Goal: Communication & Community: Answer question/provide support

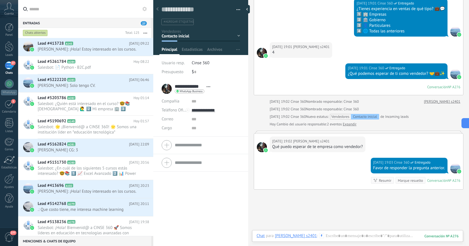
scroll to position [8, 0]
click at [100, 48] on span "Jonathan R: ¡Hola! Estoy interesado en los cursos." at bounding box center [88, 49] width 101 height 5
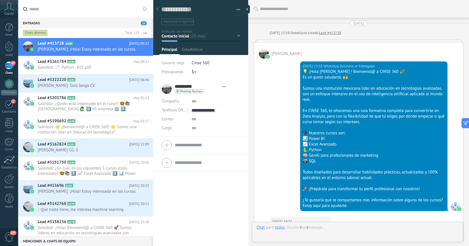
type textarea "**********"
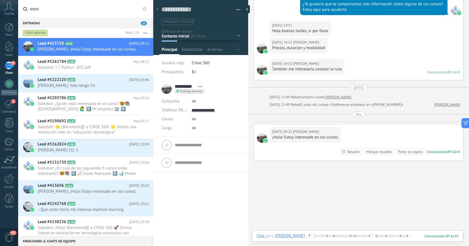
scroll to position [208, 0]
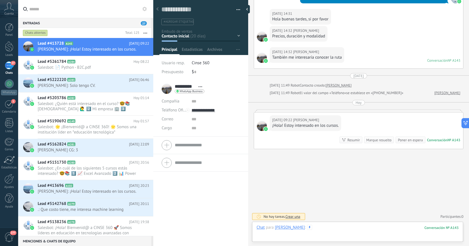
click at [327, 225] on div at bounding box center [358, 233] width 202 height 17
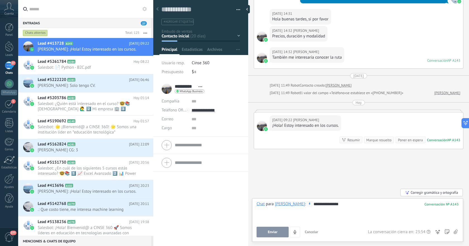
click at [337, 203] on div "**********" at bounding box center [358, 211] width 202 height 21
click at [280, 231] on button "Enviar" at bounding box center [273, 232] width 32 height 11
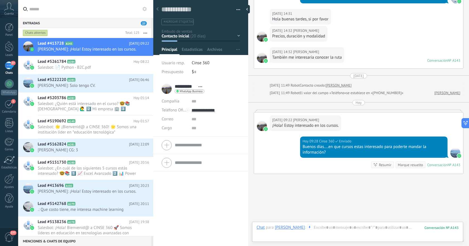
scroll to position [233, 0]
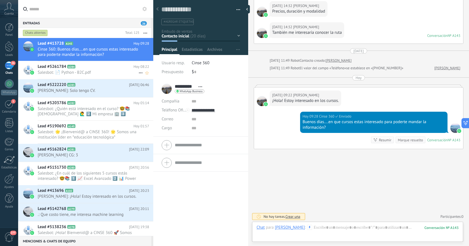
click at [96, 74] on span "Salesbot: 📄 Python - B2C.pdf" at bounding box center [88, 72] width 101 height 5
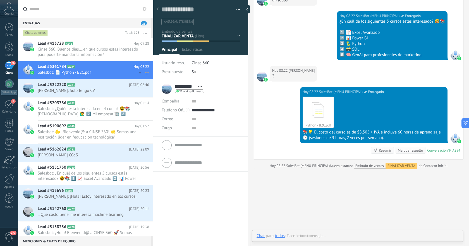
scroll to position [8, 0]
click at [110, 92] on span "Marco: Solo tengo CV." at bounding box center [88, 90] width 101 height 5
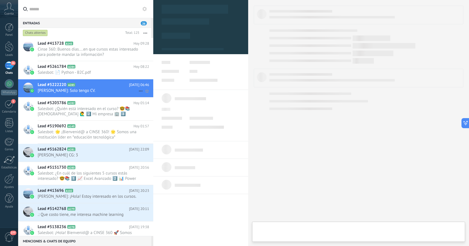
type textarea "**********"
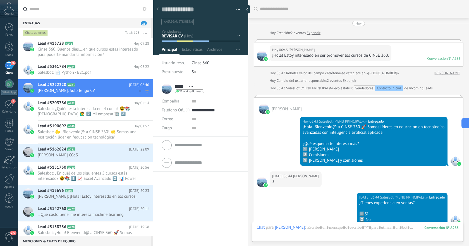
scroll to position [282, 0]
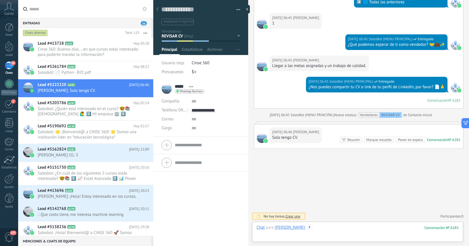
click at [351, 227] on div at bounding box center [358, 233] width 202 height 17
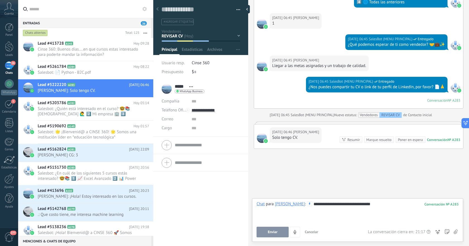
click at [277, 229] on button "Enviar" at bounding box center [273, 232] width 32 height 11
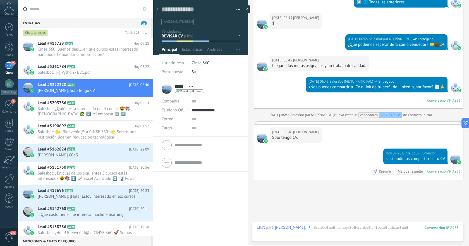
scroll to position [314, 0]
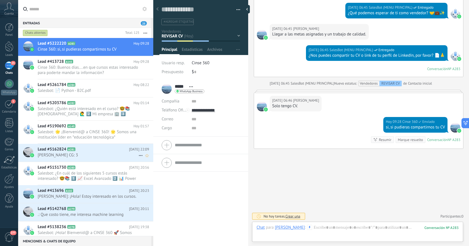
click at [95, 152] on div "Lead #5162824 A281 Hoy 22:09 Chris CG: 3" at bounding box center [96, 153] width 116 height 18
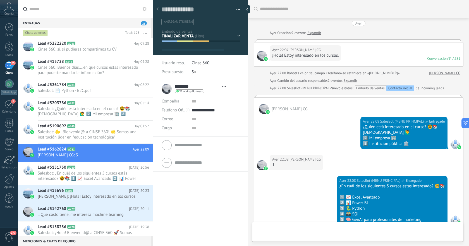
type textarea "**********"
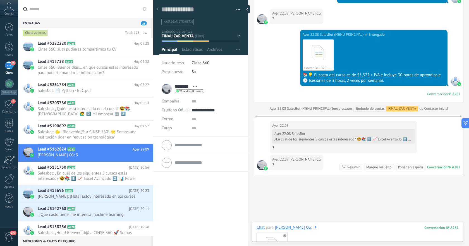
scroll to position [325, 0]
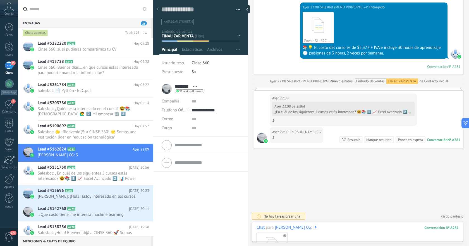
click at [339, 234] on div "Python - B2C.pdf" at bounding box center [358, 247] width 202 height 35
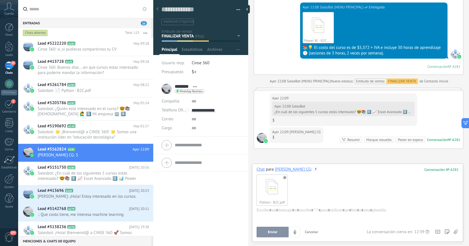
click at [272, 232] on span "Enviar" at bounding box center [273, 232] width 10 height 4
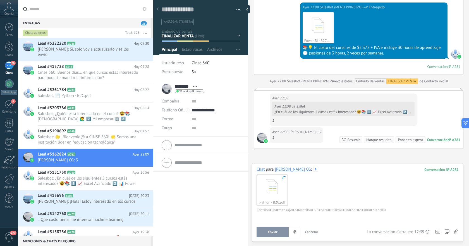
click at [279, 231] on button "Enviar" at bounding box center [273, 232] width 32 height 11
click at [284, 179] on span at bounding box center [284, 178] width 4 height 4
click at [267, 233] on button "Enviar" at bounding box center [273, 232] width 32 height 11
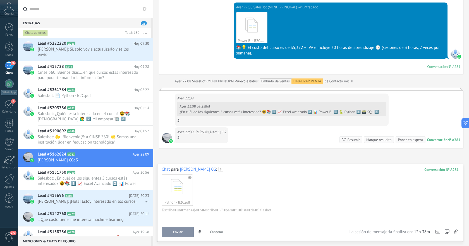
click at [182, 232] on span "Enviar" at bounding box center [178, 232] width 10 height 4
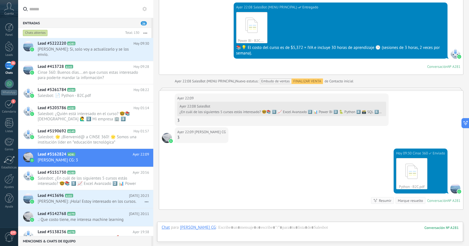
scroll to position [386, 0]
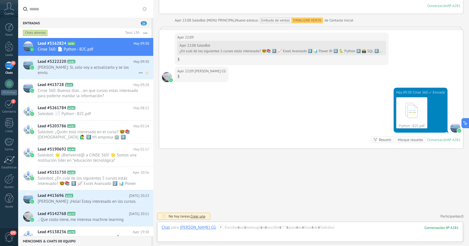
click at [101, 69] on span "Marco: Si, solo voy a actualizarlo y se los envío." at bounding box center [88, 70] width 101 height 11
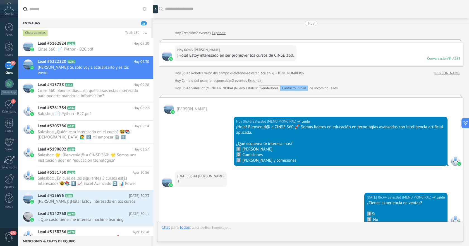
scroll to position [325, 0]
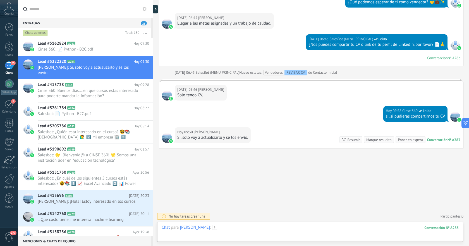
click at [288, 226] on div at bounding box center [310, 233] width 297 height 17
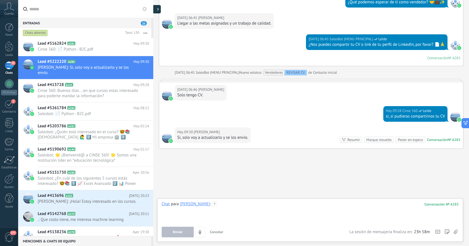
click at [155, 10] on div at bounding box center [156, 9] width 8 height 8
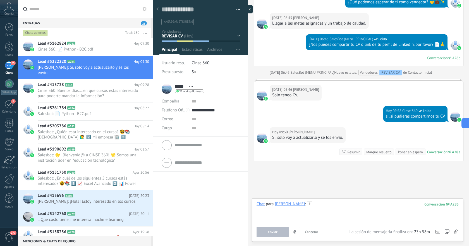
scroll to position [8, 0]
click at [305, 205] on div at bounding box center [358, 211] width 202 height 21
click at [274, 232] on span "Enviar" at bounding box center [273, 232] width 10 height 4
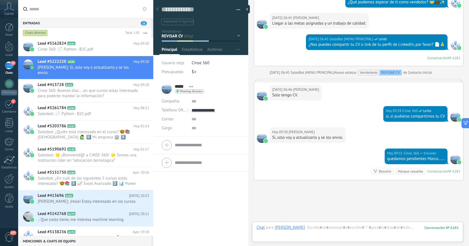
scroll to position [356, 0]
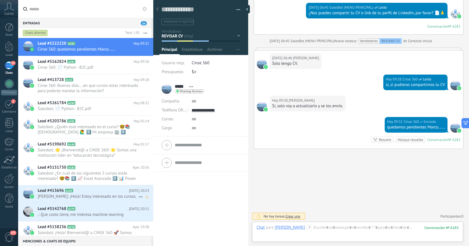
click at [83, 193] on div "Lead #413696 A102 Ayer 20:23 Neftali Barco: ¡Hola! Estoy interesado en los curs…" at bounding box center [96, 194] width 116 height 18
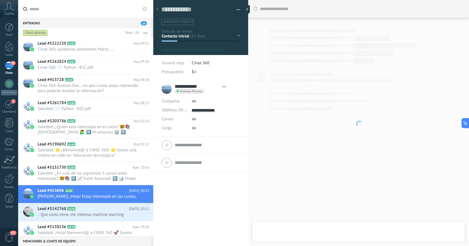
type textarea "**********"
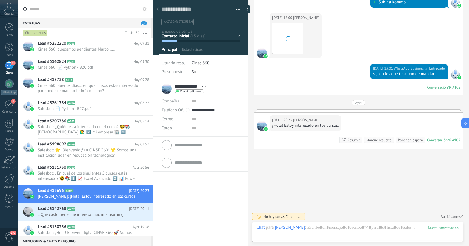
scroll to position [8, 0]
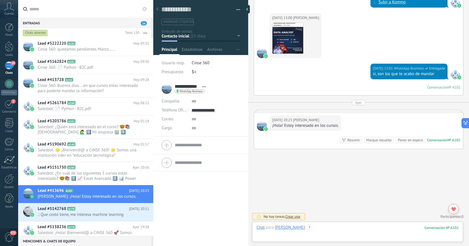
click at [348, 229] on div at bounding box center [358, 233] width 202 height 17
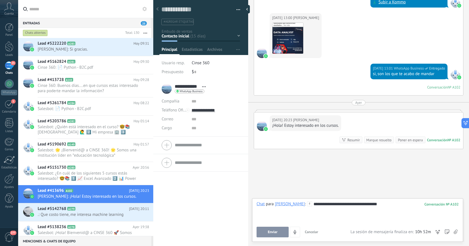
click at [307, 203] on icon at bounding box center [309, 203] width 5 height 5
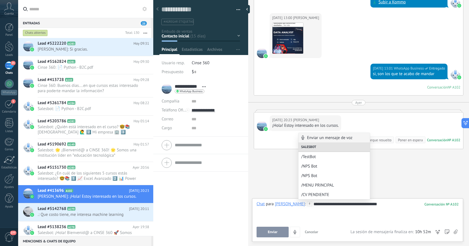
click at [307, 203] on icon at bounding box center [309, 203] width 5 height 5
click at [279, 227] on button "Enviar" at bounding box center [273, 232] width 32 height 11
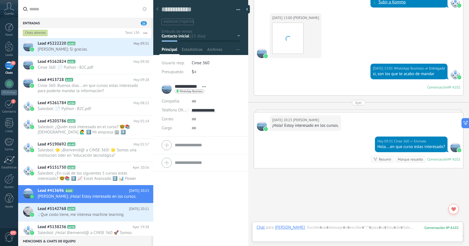
scroll to position [377, 0]
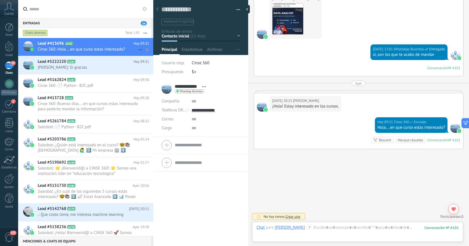
click at [105, 52] on div "Lead #413696 A102 Hoy 09:31 Cinse 360: Hola....en que curso estas interesado?" at bounding box center [96, 47] width 116 height 18
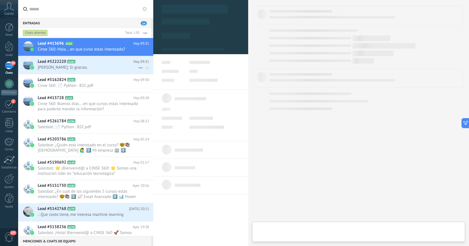
click at [98, 62] on h2 "Lead #5222220 A283" at bounding box center [86, 62] width 96 height 6
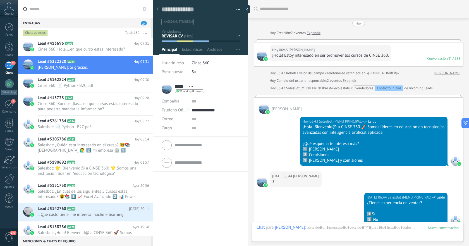
scroll to position [367, 0]
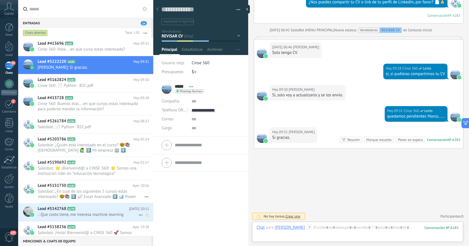
click at [107, 215] on span ".: Que costo tiene, me interesa machine learning" at bounding box center [88, 214] width 101 height 5
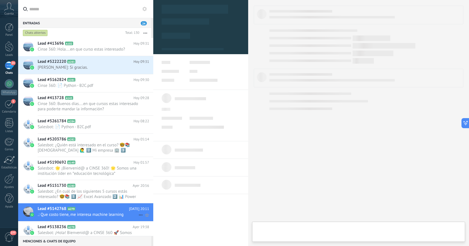
type textarea "**********"
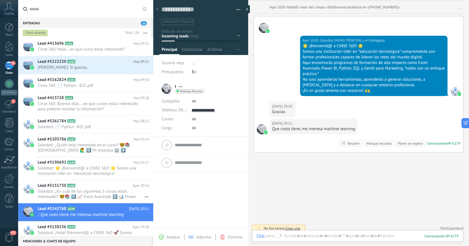
scroll to position [70, 0]
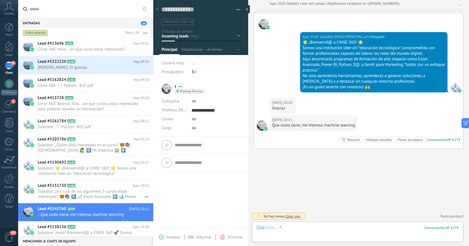
click at [350, 229] on div at bounding box center [358, 233] width 202 height 17
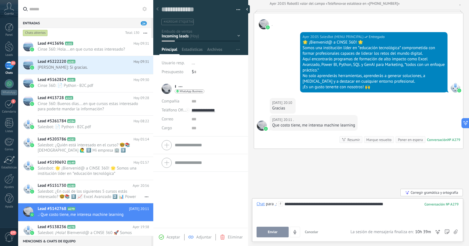
click at [280, 234] on button "Enviar" at bounding box center [273, 232] width 32 height 11
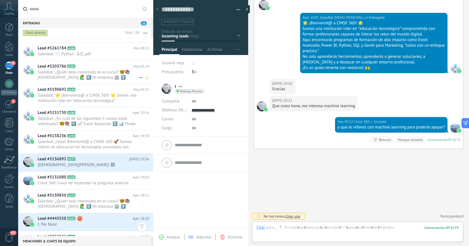
scroll to position [94, 0]
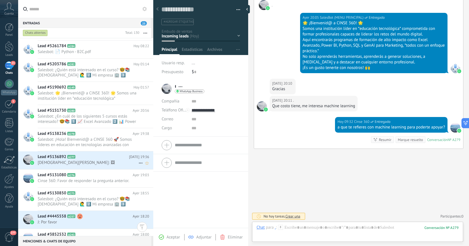
click at [93, 157] on h2 "Lead #5136892 A277" at bounding box center [83, 157] width 91 height 6
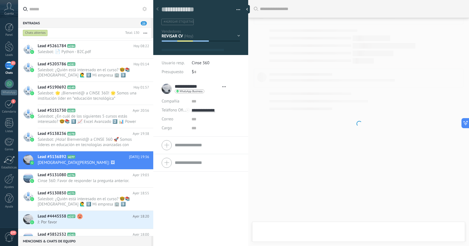
type textarea "**********"
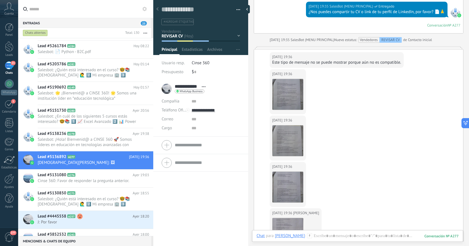
scroll to position [369, 0]
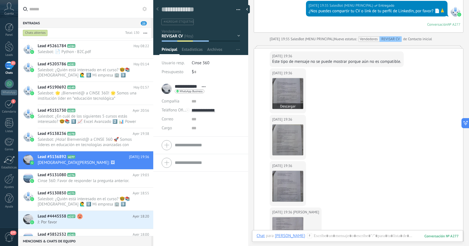
click at [288, 99] on img at bounding box center [287, 93] width 31 height 31
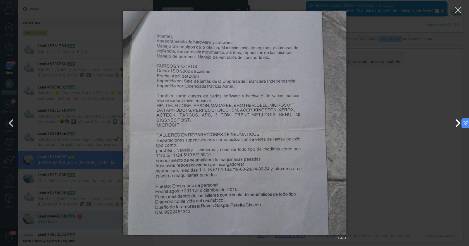
click at [457, 123] on button "button" at bounding box center [456, 123] width 25 height 31
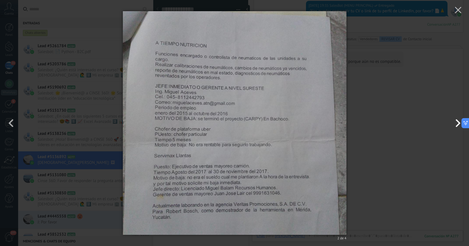
click at [457, 123] on button "button" at bounding box center [456, 123] width 25 height 31
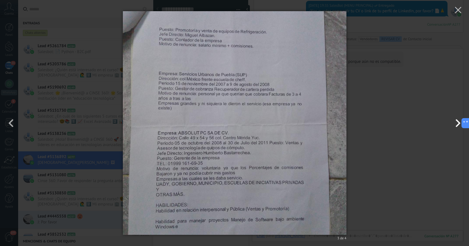
click at [457, 123] on button "button" at bounding box center [456, 123] width 25 height 31
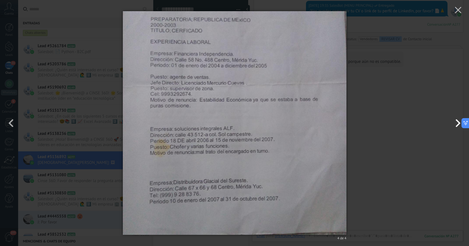
click at [457, 123] on button "button" at bounding box center [456, 123] width 25 height 31
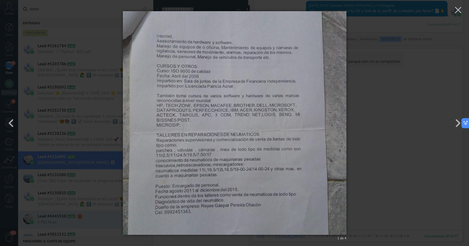
click at [403, 119] on div "1 de 4" at bounding box center [234, 123] width 469 height 246
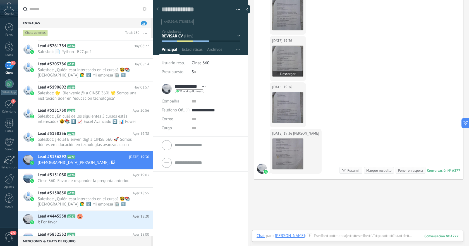
scroll to position [479, 0]
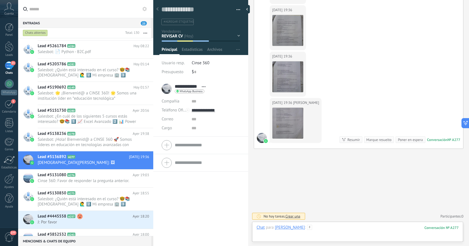
click at [330, 226] on div at bounding box center [358, 233] width 202 height 17
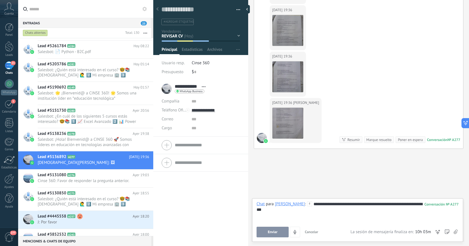
click at [418, 194] on div "Corregir gramática y ortografía" at bounding box center [431, 193] width 63 height 8
click at [273, 232] on span "Enviar" at bounding box center [273, 232] width 10 height 4
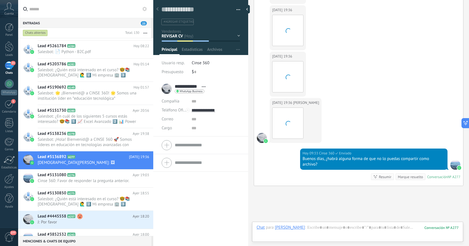
scroll to position [516, 0]
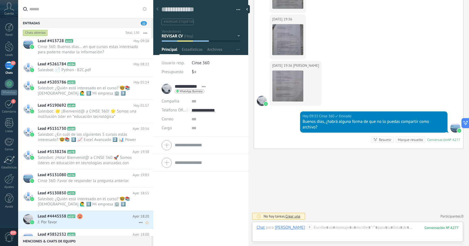
click at [88, 219] on span "J: Por favor" at bounding box center [88, 221] width 101 height 5
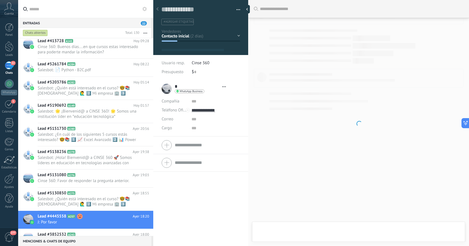
type textarea "**********"
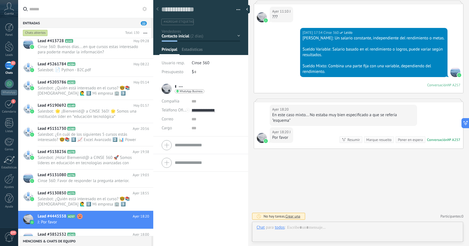
scroll to position [8, 0]
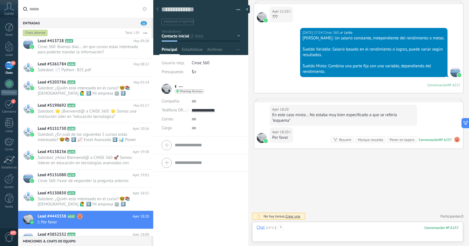
click at [309, 228] on div at bounding box center [358, 233] width 202 height 17
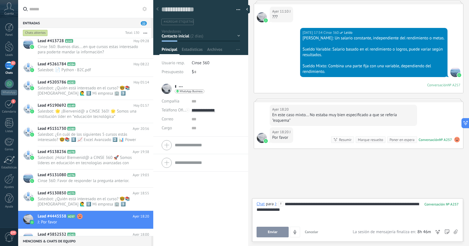
click at [181, 86] on span "Abrir detalle Copie el nombre Desatar Contacto principal" at bounding box center [180, 87] width 9 height 4
click at [231, 75] on div "$ 0" at bounding box center [216, 72] width 48 height 9
click at [314, 209] on div "**********" at bounding box center [358, 211] width 202 height 21
click at [271, 231] on span "Enviar" at bounding box center [273, 232] width 10 height 4
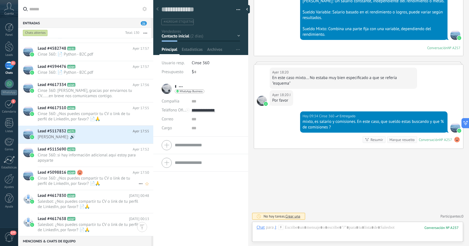
scroll to position [405, 0]
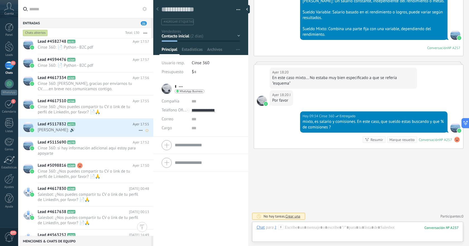
click at [105, 131] on span "Maria: 🔊" at bounding box center [88, 129] width 101 height 5
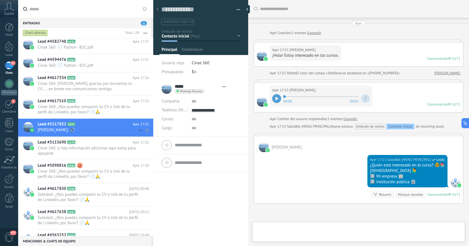
type textarea "**********"
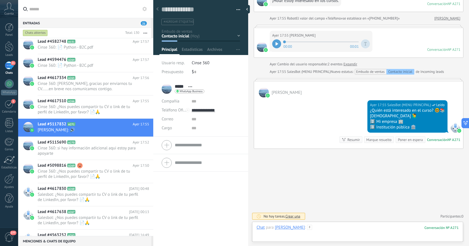
click at [334, 227] on div at bounding box center [358, 233] width 202 height 17
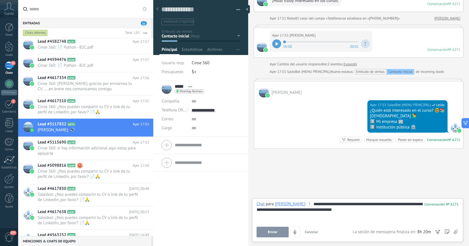
click at [325, 220] on div "**********" at bounding box center [358, 211] width 202 height 21
click at [415, 193] on div "Corregir gramática y ortografía" at bounding box center [431, 193] width 63 height 8
click at [276, 231] on span "Enviar" at bounding box center [273, 232] width 10 height 4
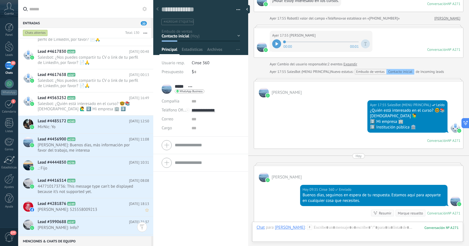
scroll to position [581, 0]
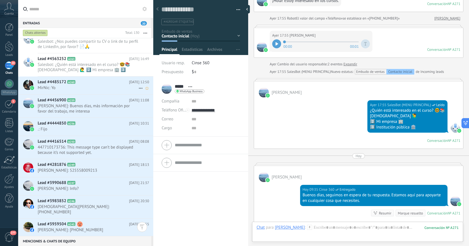
click at [108, 87] on span "MirNic: Yo" at bounding box center [88, 87] width 101 height 5
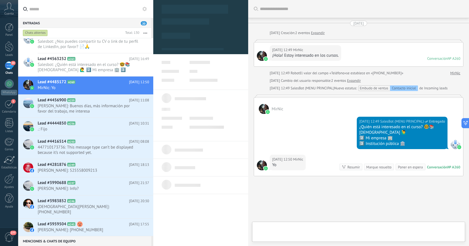
type textarea "**********"
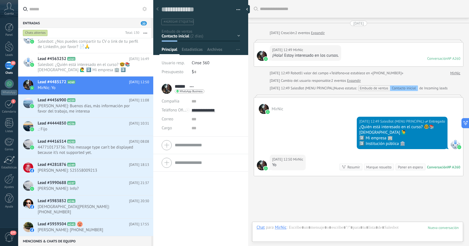
scroll to position [27, 0]
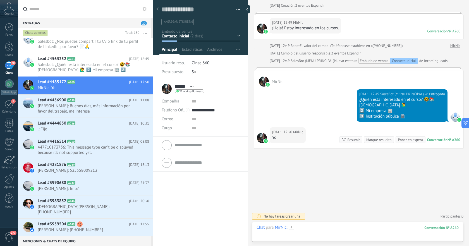
click at [331, 225] on div at bounding box center [358, 233] width 202 height 17
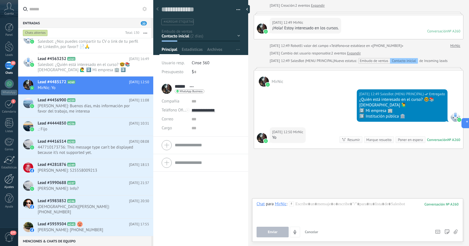
click at [9, 179] on div at bounding box center [8, 179] width 9 height 10
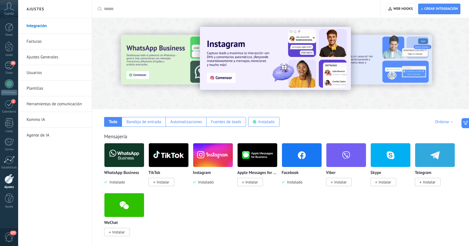
click at [43, 102] on link "Herramientas de comunicación" at bounding box center [57, 104] width 60 height 16
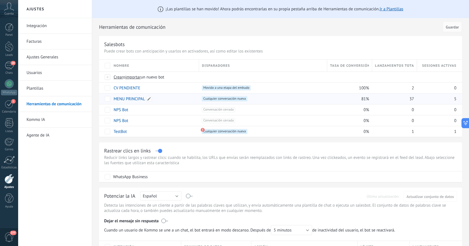
click at [128, 98] on link "MENU PRINCIPAL" at bounding box center [129, 98] width 31 height 5
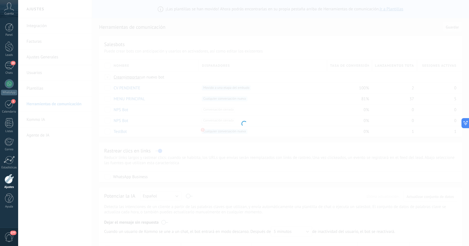
type input "**********"
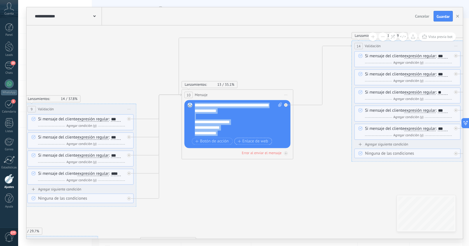
scroll to position [11, 0]
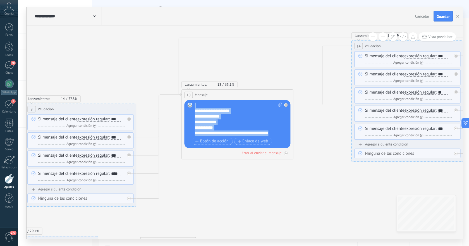
drag, startPoint x: 195, startPoint y: 106, endPoint x: 282, endPoint y: 135, distance: 91.8
click at [282, 135] on div "**********" at bounding box center [238, 118] width 87 height 33
copy div "**********"
click at [11, 68] on div "20" at bounding box center [9, 65] width 9 height 8
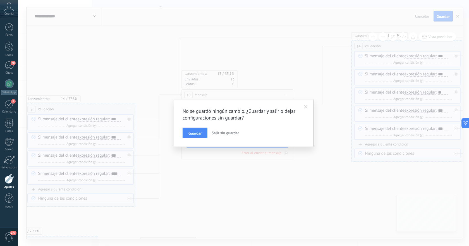
click at [224, 134] on span "Salir sin guardar" at bounding box center [225, 132] width 27 height 5
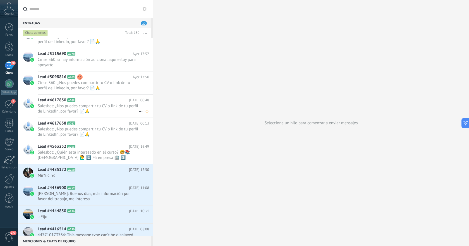
scroll to position [537, 0]
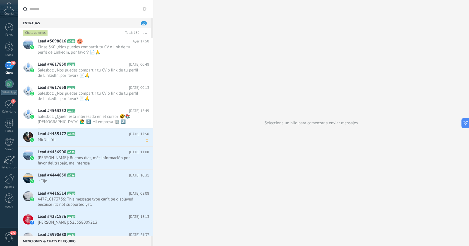
click at [106, 135] on h2 "Lead #4485172 A260" at bounding box center [83, 134] width 91 height 6
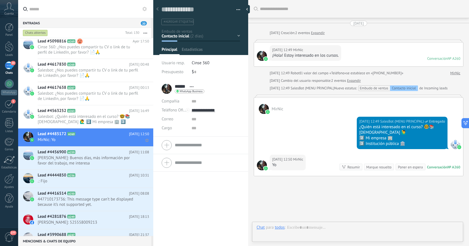
type textarea "**********"
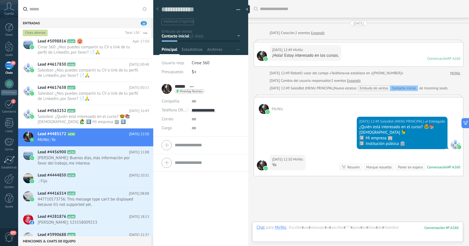
scroll to position [27, 0]
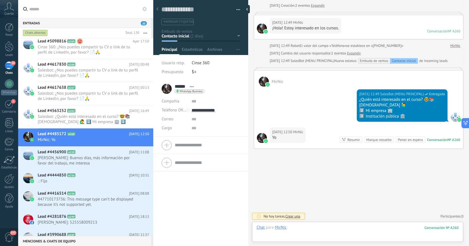
click at [334, 225] on div at bounding box center [358, 233] width 202 height 17
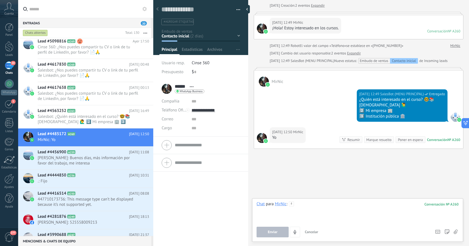
paste div
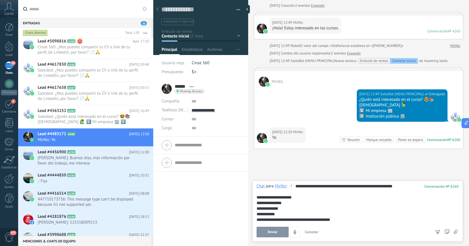
click at [278, 233] on button "Enviar" at bounding box center [273, 232] width 32 height 11
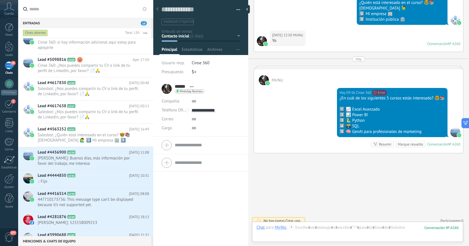
scroll to position [129, 0]
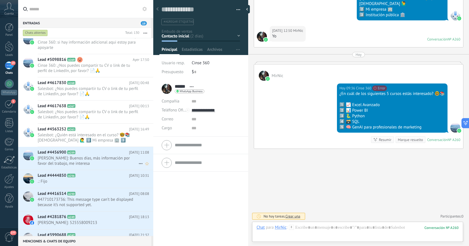
click at [93, 162] on span "Cesar Reyes: Buenos días, más información por favor del trabajo, me interesa" at bounding box center [88, 160] width 101 height 11
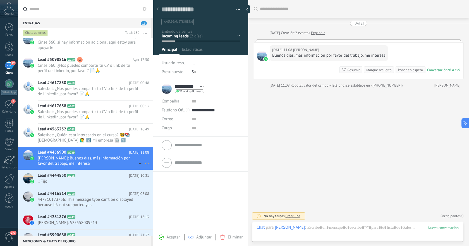
scroll to position [8, 0]
click at [353, 227] on div at bounding box center [358, 233] width 202 height 17
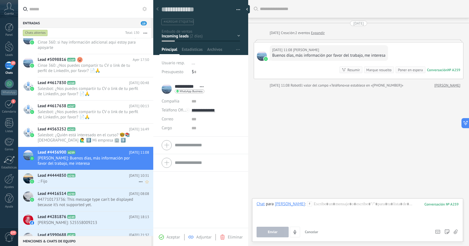
click at [92, 181] on span ".: Fijo" at bounding box center [88, 181] width 101 height 5
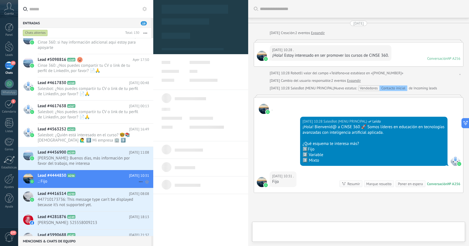
type textarea "**********"
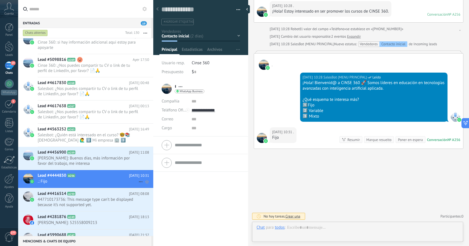
scroll to position [8, 0]
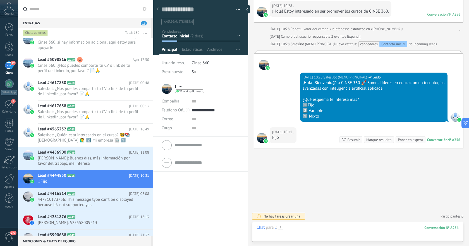
click at [316, 229] on div at bounding box center [358, 233] width 202 height 17
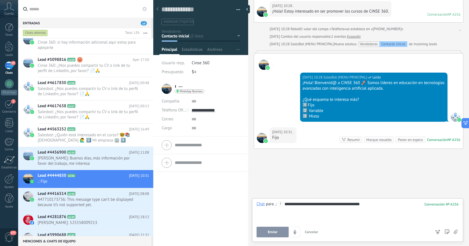
click at [267, 232] on button "Enviar" at bounding box center [273, 232] width 32 height 11
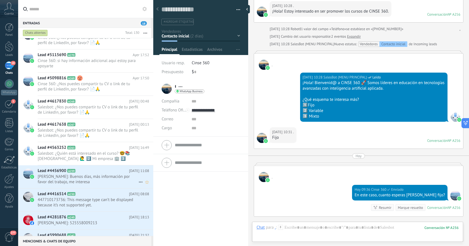
click at [119, 184] on span "Cesar Reyes: Buenos días, más información por favor del trabajo, me interesa" at bounding box center [88, 179] width 101 height 11
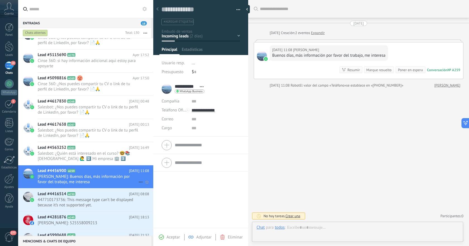
scroll to position [8, 0]
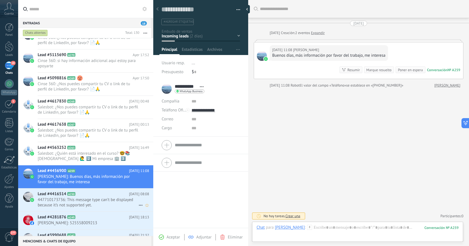
click at [107, 198] on span "447710173736: This message type can’t be displayed because it’s not supported y…" at bounding box center [88, 202] width 101 height 11
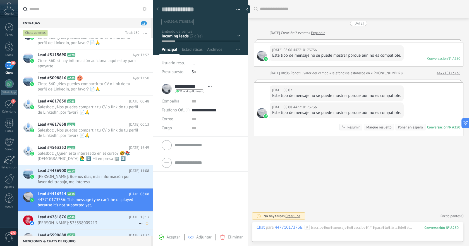
scroll to position [576, 0]
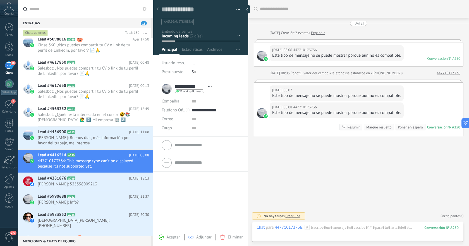
click at [229, 235] on span "Eliminar" at bounding box center [235, 236] width 15 height 5
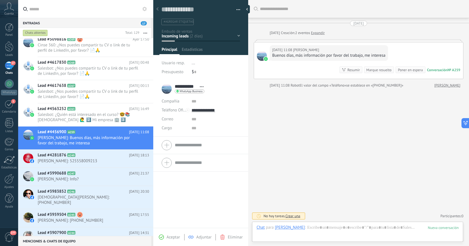
scroll to position [8, 0]
click at [111, 164] on div "Lead #4281876 A249 08.08.2025 18:13 Juan Enrique Soto Martinez: 525558009213" at bounding box center [96, 159] width 116 height 18
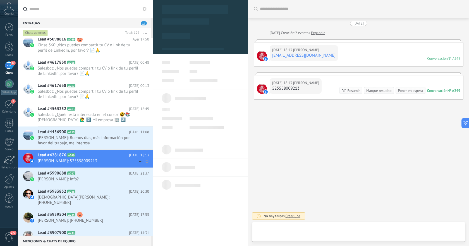
type textarea "**********"
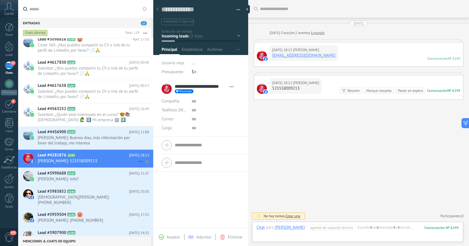
scroll to position [8, 0]
click at [11, 181] on div at bounding box center [8, 179] width 9 height 10
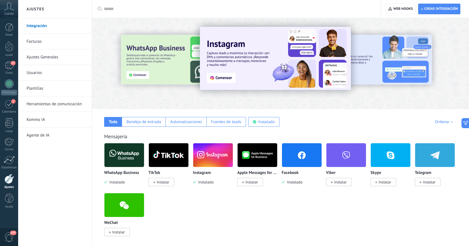
click at [60, 104] on link "Herramientas de comunicación" at bounding box center [57, 104] width 60 height 16
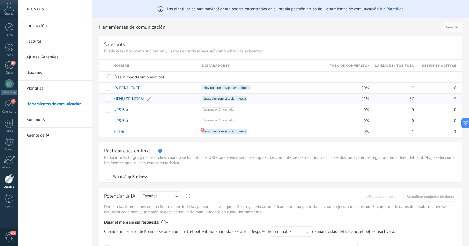
click at [126, 99] on link "MENU PRINCIPAL" at bounding box center [129, 98] width 31 height 5
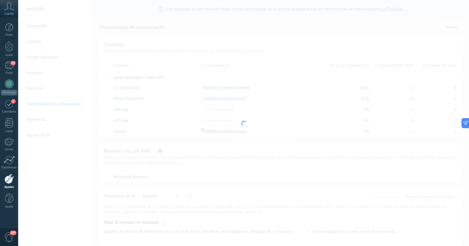
type input "**********"
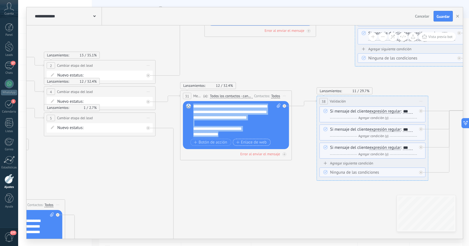
scroll to position [11, 0]
drag, startPoint x: 193, startPoint y: 108, endPoint x: 246, endPoint y: 136, distance: 60.1
click at [246, 136] on div "**********" at bounding box center [236, 120] width 87 height 33
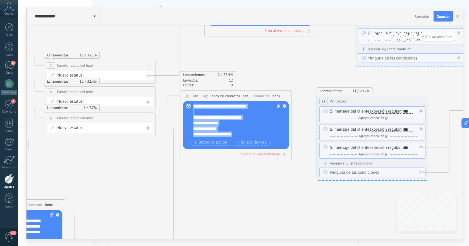
copy div "**********"
click at [9, 70] on link "17 Chats" at bounding box center [9, 67] width 18 height 13
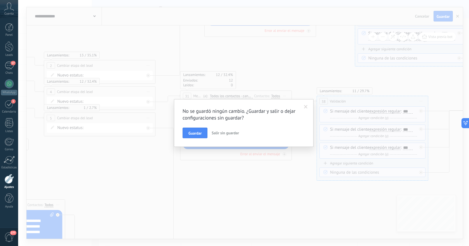
click at [228, 135] on span "Salir sin guardar" at bounding box center [225, 132] width 27 height 5
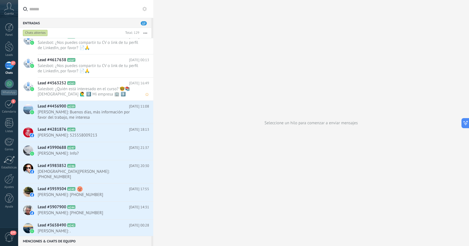
scroll to position [613, 0]
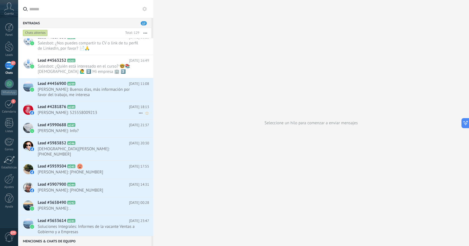
click at [106, 112] on span "Juan Enrique Soto Martinez: 525558009213" at bounding box center [88, 112] width 101 height 5
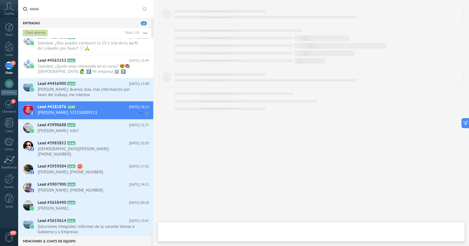
type textarea "**********"
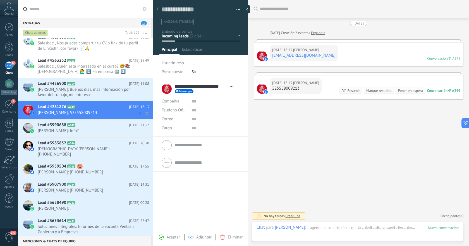
scroll to position [8, 0]
click at [394, 226] on div at bounding box center [358, 233] width 202 height 17
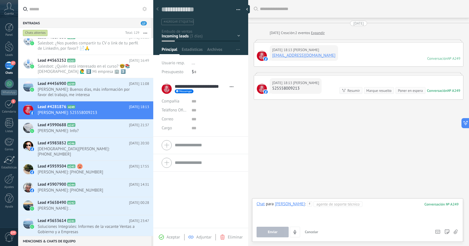
paste div
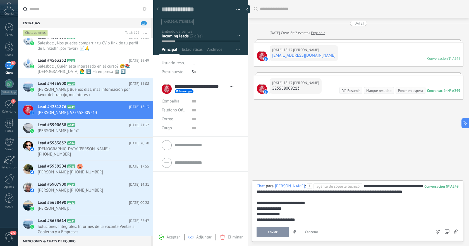
click at [275, 230] on span "Enviar" at bounding box center [273, 232] width 10 height 4
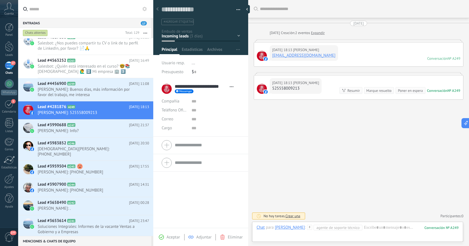
scroll to position [52, 0]
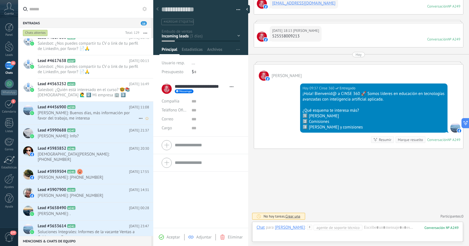
click at [97, 119] on span "Cesar Reyes: Buenos días, más información por favor del trabajo, me interesa" at bounding box center [88, 115] width 101 height 11
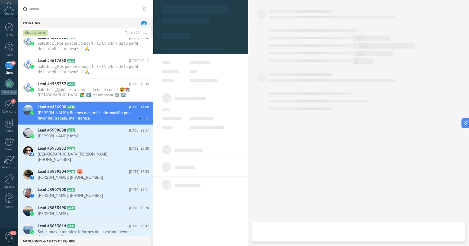
type textarea "**********"
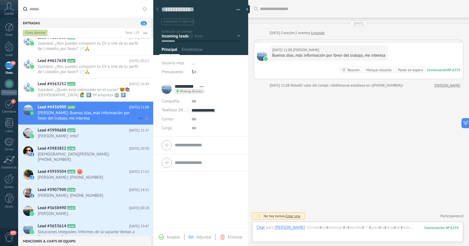
scroll to position [8, 0]
click at [360, 228] on div at bounding box center [358, 233] width 202 height 17
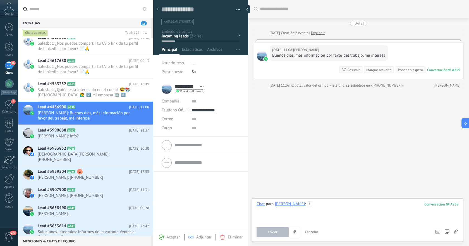
paste div
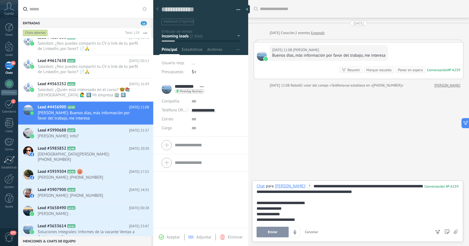
click at [279, 230] on button "Enviar" at bounding box center [273, 232] width 32 height 11
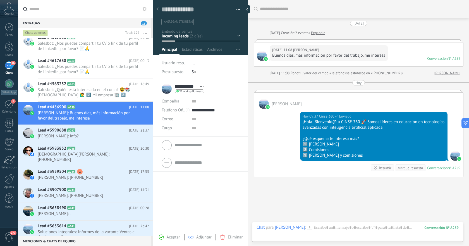
scroll to position [28, 0]
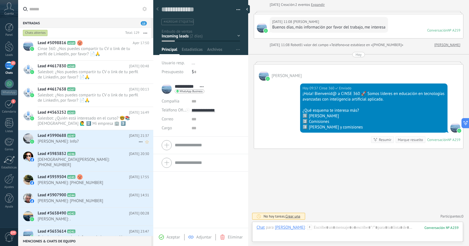
click at [99, 140] on span "Tito Aviles: Info?" at bounding box center [88, 141] width 101 height 5
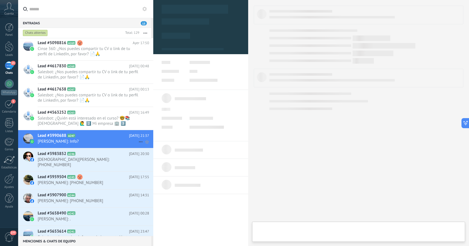
type textarea "**********"
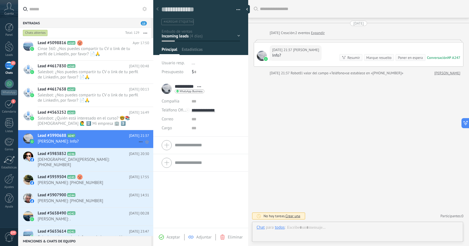
scroll to position [8, 0]
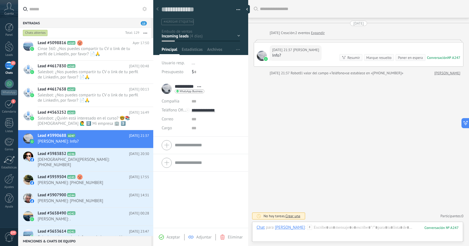
click at [325, 33] on link "Expandir" at bounding box center [318, 33] width 14 height 6
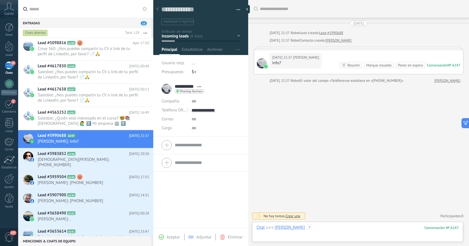
click at [358, 228] on div at bounding box center [358, 233] width 202 height 17
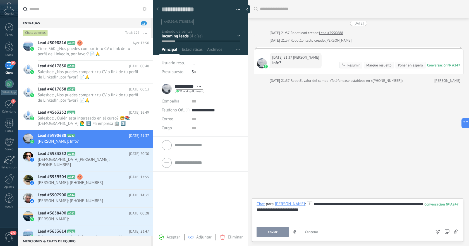
click at [278, 231] on button "Enviar" at bounding box center [273, 232] width 32 height 11
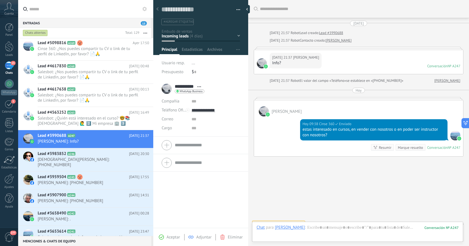
scroll to position [8, 0]
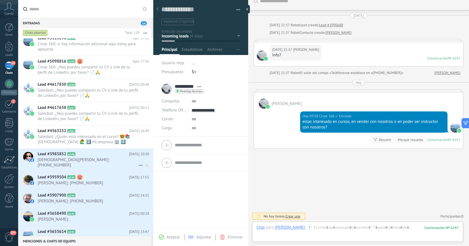
click at [105, 159] on span "Jesus Tomas Zuñiga Chavira: +526863620338" at bounding box center [88, 162] width 101 height 11
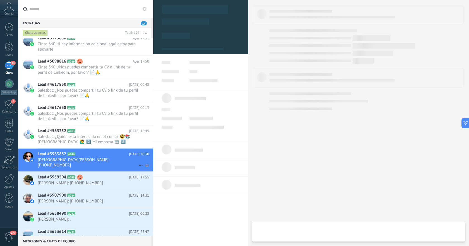
type textarea "**********"
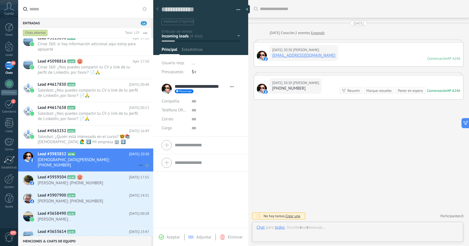
scroll to position [8, 0]
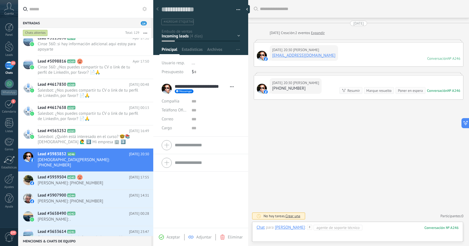
click at [398, 229] on div at bounding box center [358, 233] width 202 height 17
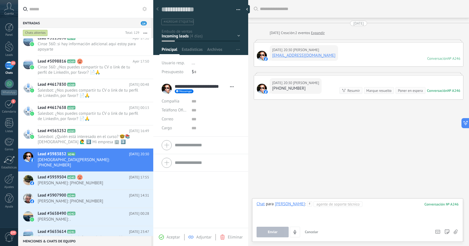
paste div
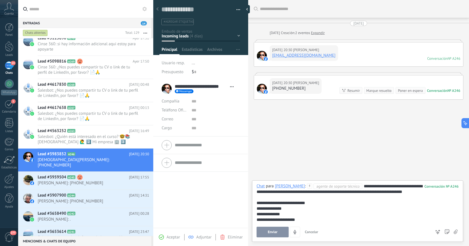
click at [274, 233] on span "Enviar" at bounding box center [273, 232] width 10 height 4
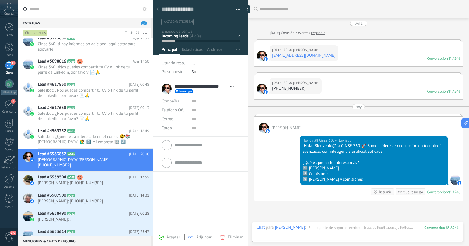
scroll to position [52, 0]
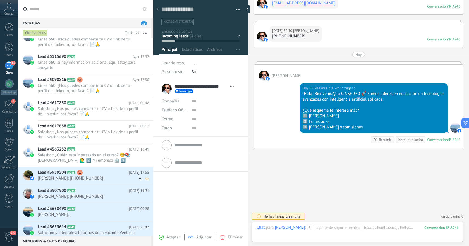
click at [104, 176] on span "JCarlos Zarate: +524737370524" at bounding box center [88, 178] width 101 height 5
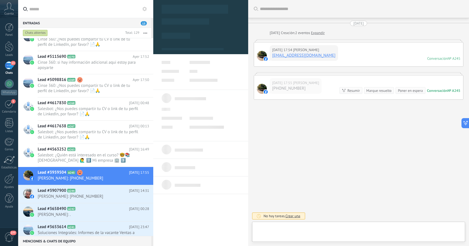
type textarea "**********"
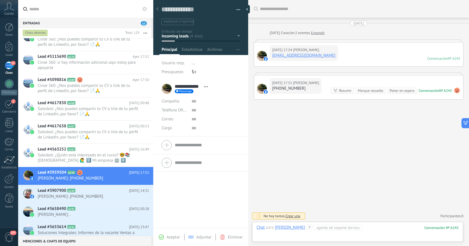
click at [371, 226] on div at bounding box center [358, 233] width 202 height 17
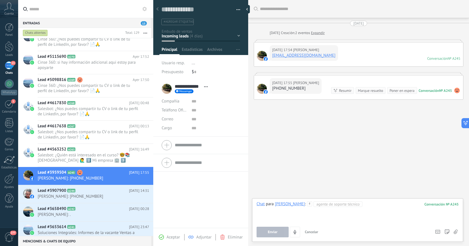
paste div
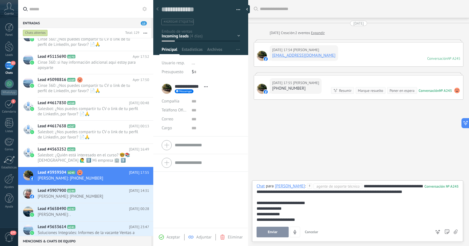
click at [276, 231] on span "Enviar" at bounding box center [273, 232] width 10 height 4
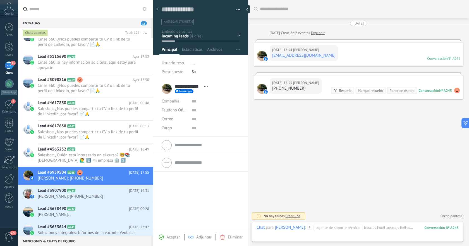
scroll to position [52, 0]
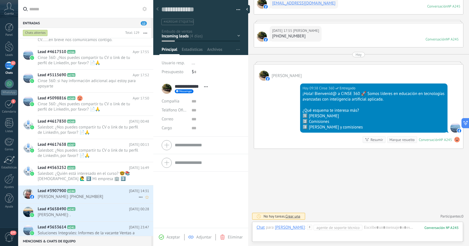
click at [101, 195] on span "Isaac Montesinos: +525581082785" at bounding box center [88, 196] width 101 height 5
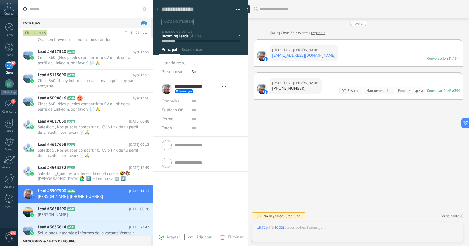
type textarea "**********"
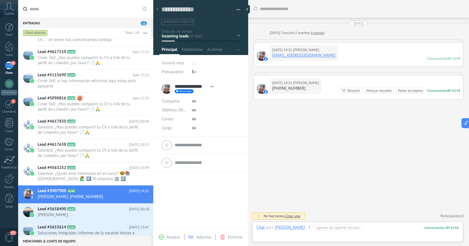
click at [379, 226] on div at bounding box center [358, 233] width 202 height 17
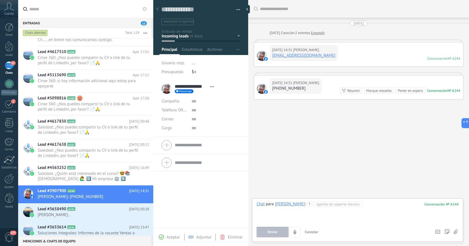
paste div
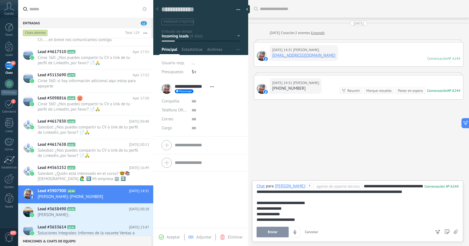
click at [265, 234] on button "Enviar" at bounding box center [273, 232] width 32 height 11
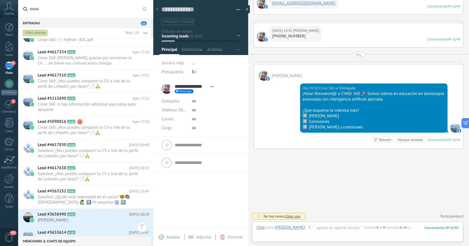
scroll to position [656, 0]
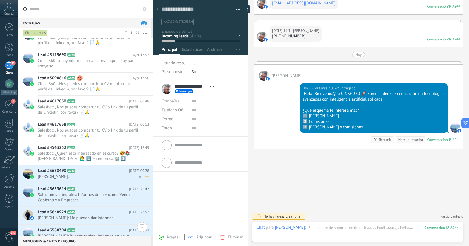
click at [116, 174] on div "Lead #3658490 A242 07.08.2025 00:28 Adi Vina: ." at bounding box center [96, 174] width 116 height 18
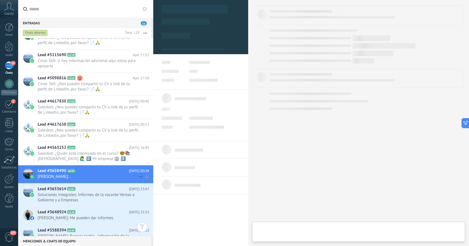
type textarea "**********"
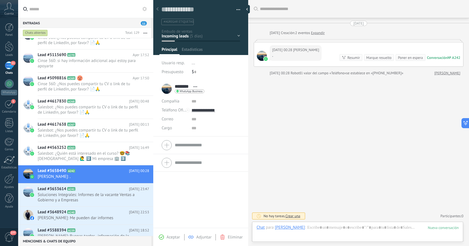
scroll to position [8, 0]
click at [344, 228] on div at bounding box center [358, 233] width 202 height 17
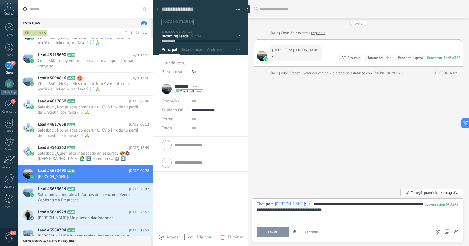
click at [273, 229] on button "Enviar" at bounding box center [273, 232] width 32 height 11
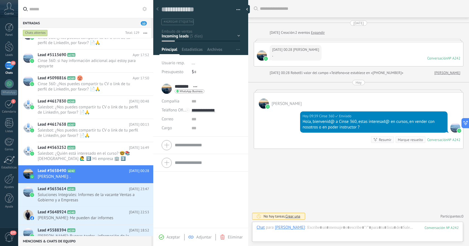
scroll to position [651, 0]
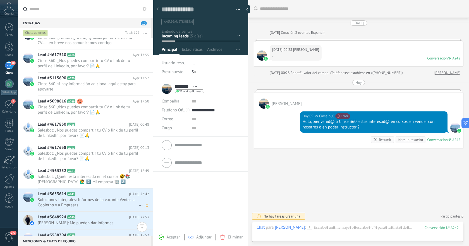
click at [81, 200] on span "Soluciones Integrales: Informes de la vacante Ventas a Gobierno y a Empresas" at bounding box center [88, 202] width 101 height 11
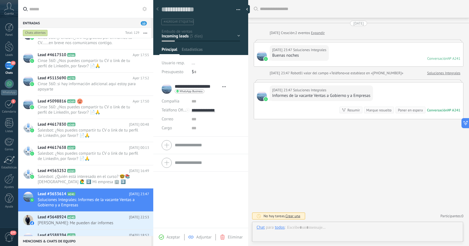
type textarea "**********"
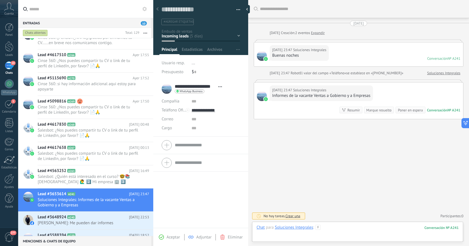
click at [356, 228] on div at bounding box center [358, 233] width 202 height 17
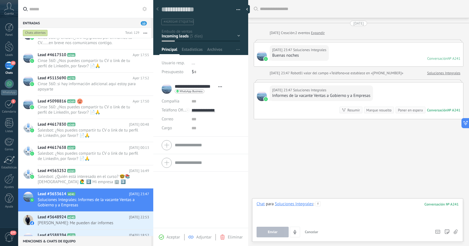
paste div
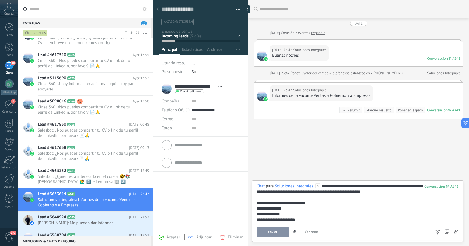
click at [280, 233] on button "Enviar" at bounding box center [273, 232] width 32 height 11
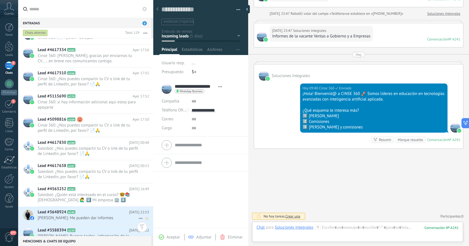
scroll to position [689, 0]
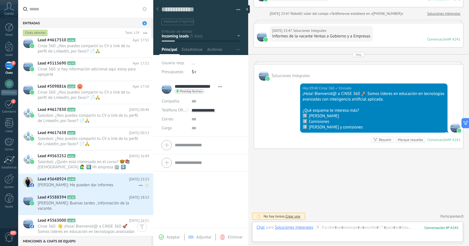
click at [104, 183] on span "Aaron Ramírez: Me pueden dar informes" at bounding box center [88, 184] width 101 height 5
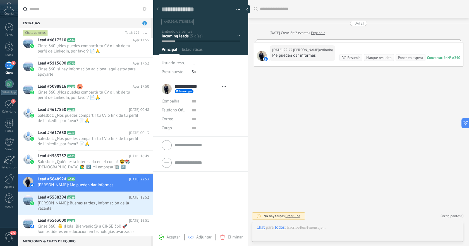
type textarea "**********"
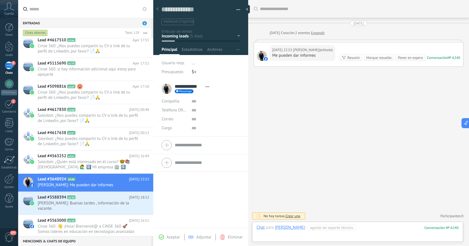
click at [372, 229] on div at bounding box center [358, 233] width 202 height 17
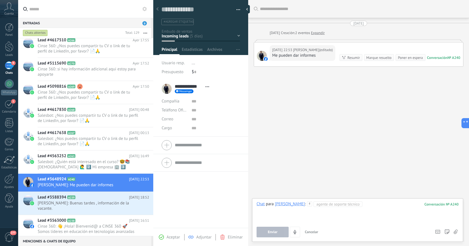
paste div
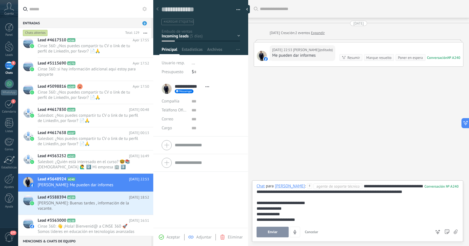
click at [278, 232] on button "Enviar" at bounding box center [273, 232] width 32 height 11
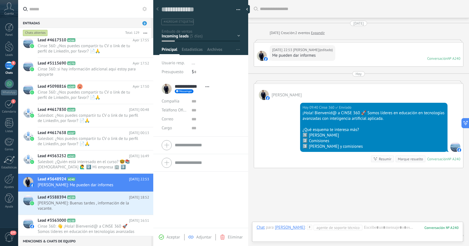
scroll to position [19, 0]
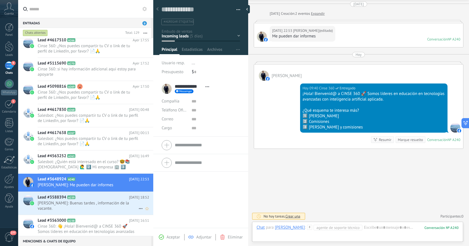
click at [102, 199] on h2 "Lead #3588394 A239" at bounding box center [83, 198] width 91 height 6
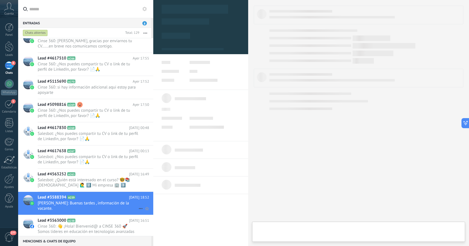
scroll to position [684, 0]
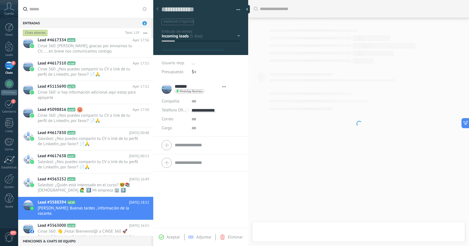
type textarea "**********"
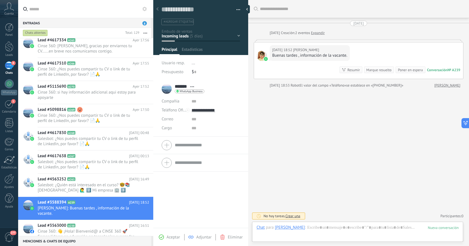
scroll to position [8, 0]
click at [365, 227] on div at bounding box center [358, 233] width 202 height 17
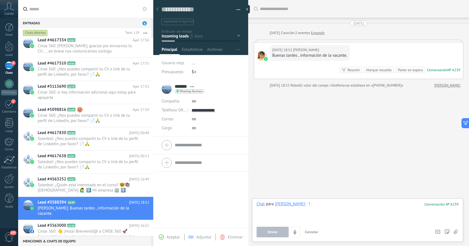
paste div
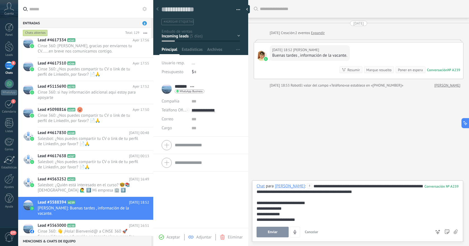
click at [274, 230] on span "Enviar" at bounding box center [273, 232] width 10 height 4
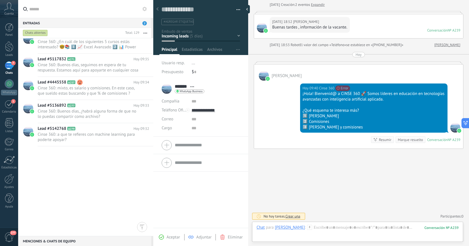
scroll to position [0, 0]
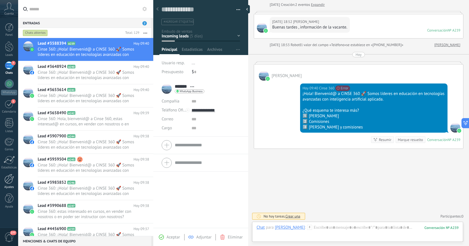
click at [9, 179] on div at bounding box center [8, 179] width 9 height 10
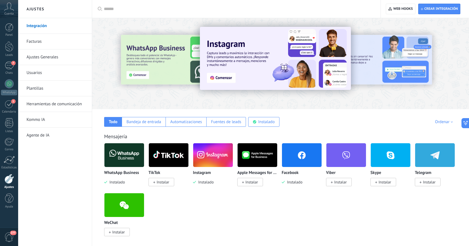
click at [47, 43] on link "Facturas" at bounding box center [57, 42] width 60 height 16
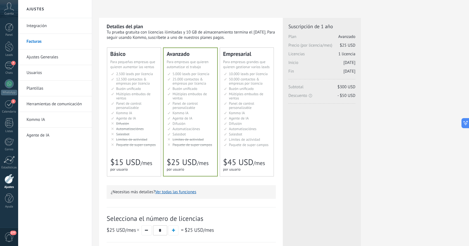
click at [12, 13] on span "Cuenta" at bounding box center [8, 14] width 9 height 4
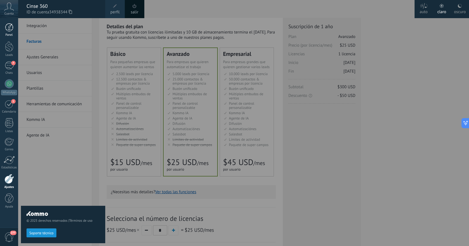
click at [9, 30] on div at bounding box center [9, 27] width 8 height 8
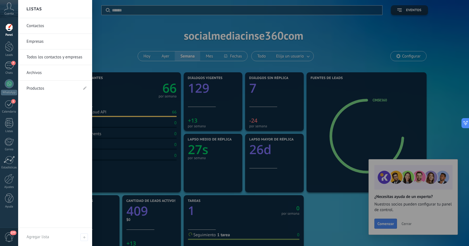
click at [8, 234] on span "277" at bounding box center [8, 237] width 9 height 10
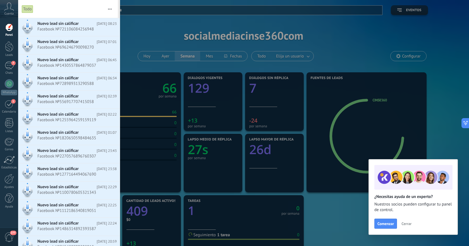
click at [8, 234] on span "277" at bounding box center [8, 237] width 9 height 10
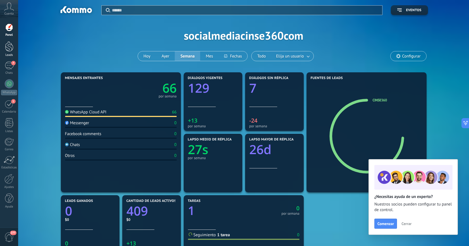
click at [11, 49] on div at bounding box center [9, 46] width 8 height 10
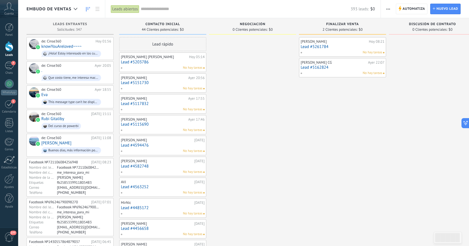
click at [353, 50] on div "No hay tareas" at bounding box center [341, 52] width 82 height 5
click at [349, 44] on link "Lead #5261784" at bounding box center [343, 46] width 84 height 5
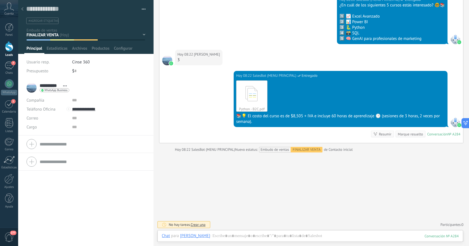
scroll to position [8, 0]
click at [287, 236] on div at bounding box center [310, 241] width 297 height 17
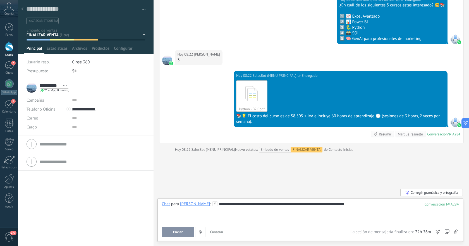
click at [415, 191] on div "Corregir gramática y ortografía" at bounding box center [431, 193] width 63 height 8
click at [183, 233] on button "Enviar" at bounding box center [178, 232] width 32 height 11
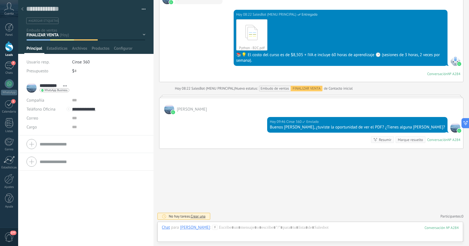
click at [9, 49] on div at bounding box center [9, 46] width 8 height 10
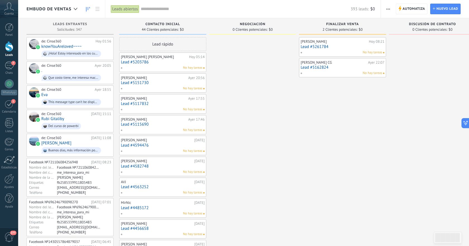
click at [320, 50] on div "No hay tareas" at bounding box center [341, 52] width 82 height 5
click at [336, 45] on link "Lead #5261784" at bounding box center [343, 46] width 84 height 5
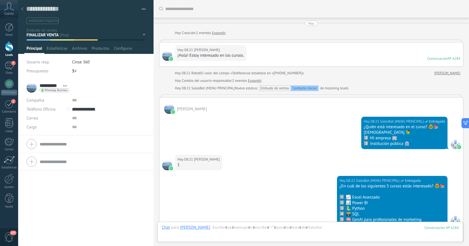
scroll to position [318, 0]
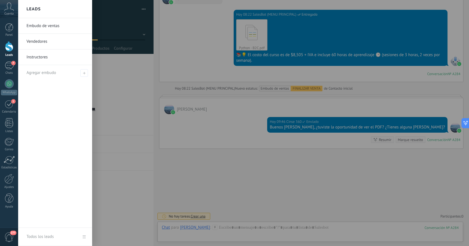
click at [10, 47] on div at bounding box center [9, 46] width 8 height 10
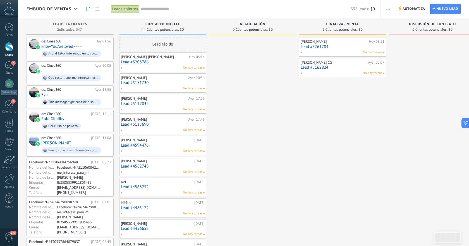
click at [348, 63] on div "[PERSON_NAME] CG" at bounding box center [334, 62] width 66 height 4
click at [346, 67] on link "Lead #5162824" at bounding box center [343, 67] width 84 height 5
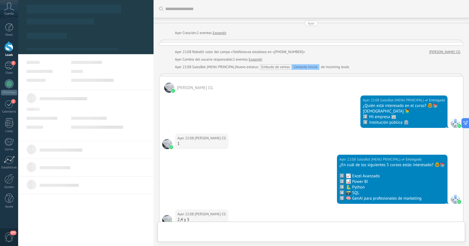
scroll to position [365, 0]
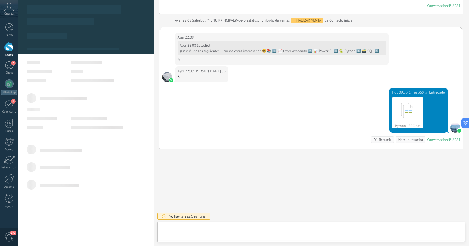
type textarea "**********"
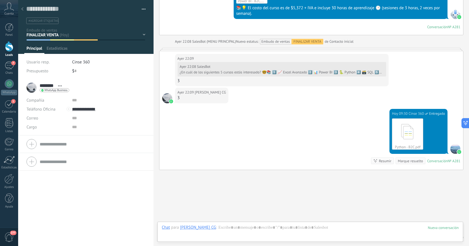
scroll to position [386, 0]
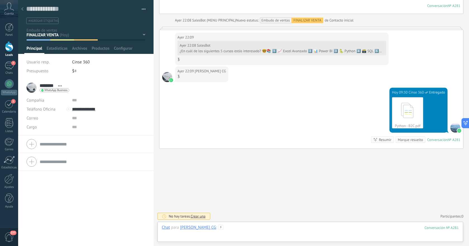
click at [247, 229] on div at bounding box center [310, 233] width 297 height 17
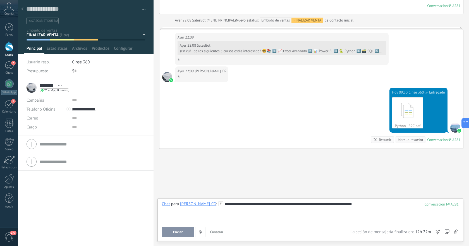
click at [325, 212] on div "**********" at bounding box center [310, 211] width 297 height 21
click at [352, 202] on div "**********" at bounding box center [310, 211] width 297 height 21
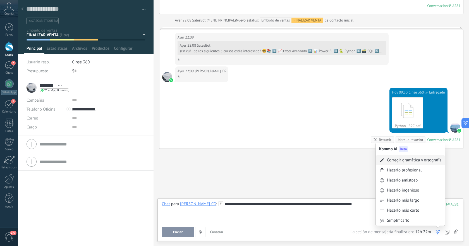
click at [423, 159] on div "Corregir gramática y ortografía" at bounding box center [414, 160] width 55 height 6
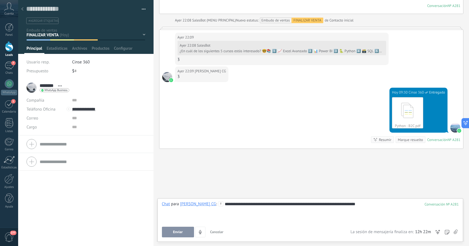
click at [179, 231] on span "Enviar" at bounding box center [178, 232] width 10 height 4
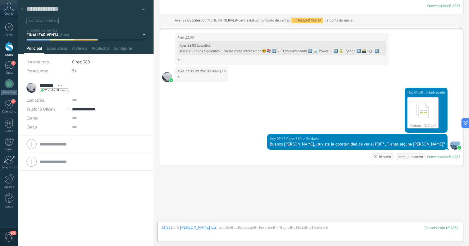
scroll to position [403, 0]
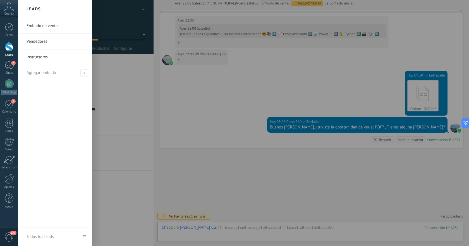
click at [9, 50] on div at bounding box center [9, 46] width 8 height 10
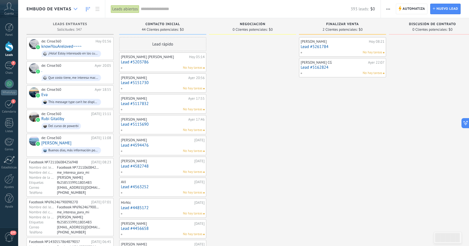
click at [74, 10] on icon at bounding box center [76, 9] width 4 height 2
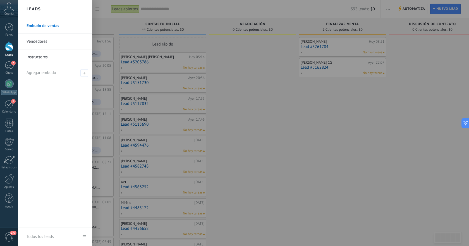
click at [57, 40] on link "Vendedores" at bounding box center [57, 42] width 60 height 16
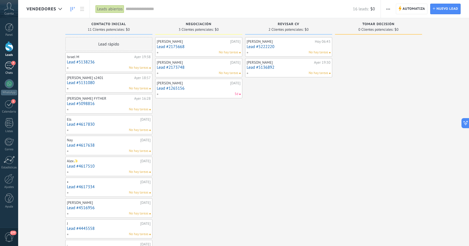
click at [11, 68] on div "7" at bounding box center [9, 65] width 9 height 8
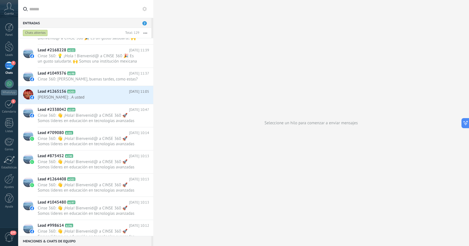
scroll to position [1117, 0]
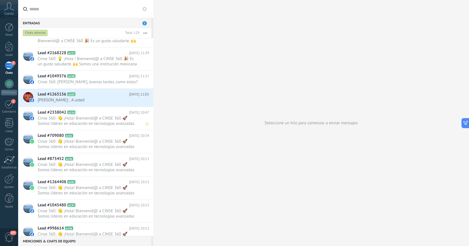
click at [88, 107] on div "Lead #2338042 A229 05.08.2025 10:47 Cinse 360: 👋 ¡Hola! Bienvenid@ a CINSE 360 …" at bounding box center [96, 118] width 116 height 23
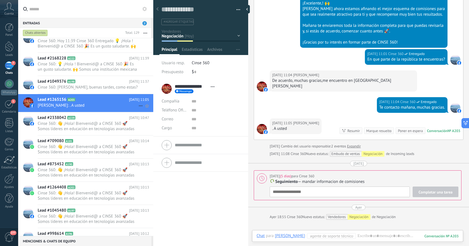
scroll to position [8, 0]
click at [11, 65] on div "7" at bounding box center [9, 65] width 9 height 8
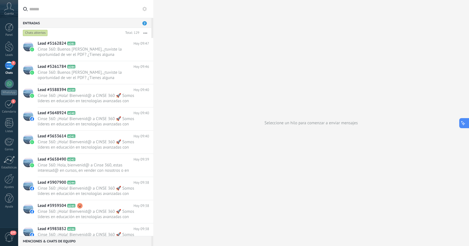
click at [466, 121] on icon at bounding box center [464, 123] width 6 height 6
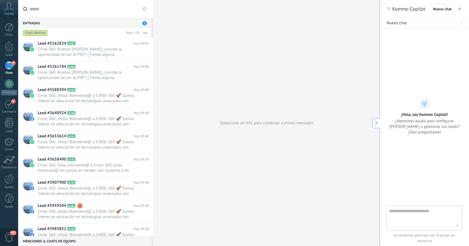
type textarea "**********"
click at [459, 8] on icon "button" at bounding box center [459, 9] width 3 height 3
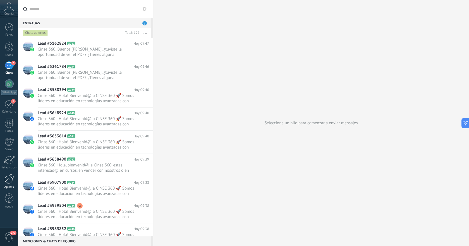
click at [11, 180] on div at bounding box center [8, 179] width 9 height 10
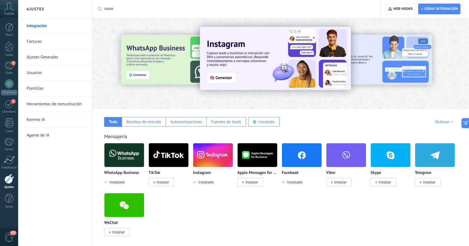
click at [44, 91] on link "Plantillas" at bounding box center [57, 89] width 60 height 16
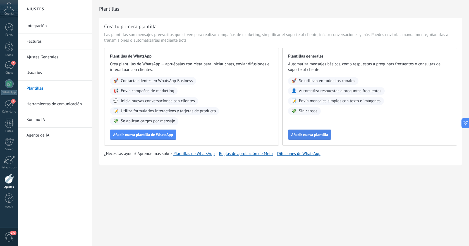
click at [303, 135] on span "Añadir nueva plantilla" at bounding box center [309, 135] width 37 height 4
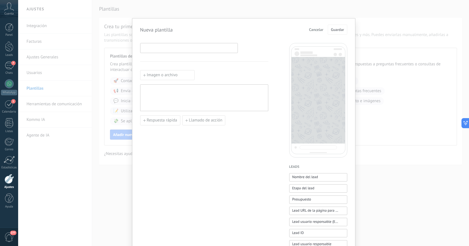
click at [199, 51] on input at bounding box center [188, 47] width 97 height 9
click at [185, 47] on input at bounding box center [188, 47] width 97 height 9
click at [314, 30] on span "Cancelar" at bounding box center [316, 30] width 14 height 4
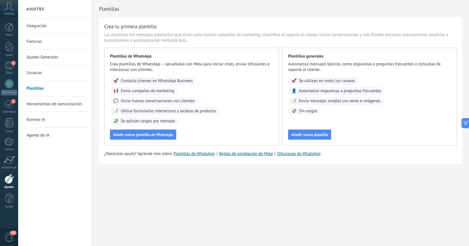
click at [13, 12] on span "Cuenta" at bounding box center [8, 14] width 9 height 4
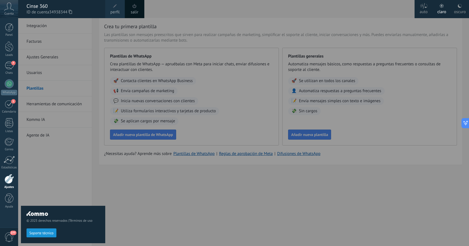
click at [10, 238] on span "277" at bounding box center [8, 237] width 9 height 10
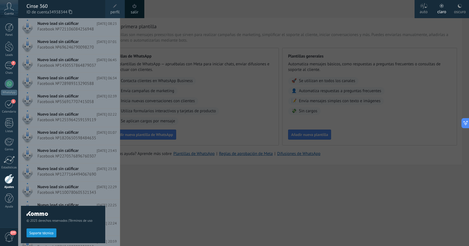
click at [10, 180] on div at bounding box center [8, 179] width 9 height 10
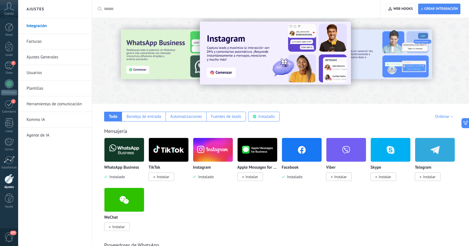
scroll to position [4, 0]
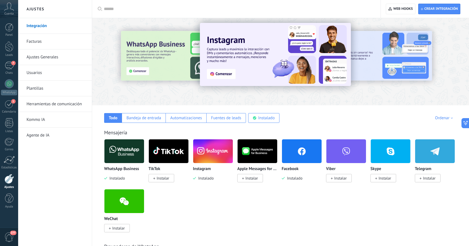
click at [60, 55] on link "Ajustes Generales" at bounding box center [57, 57] width 60 height 16
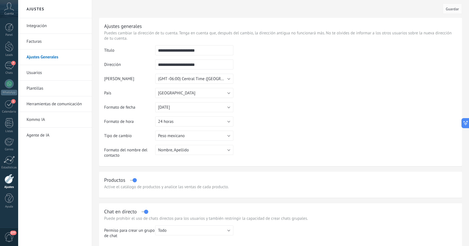
click at [64, 43] on link "Facturas" at bounding box center [57, 42] width 60 height 16
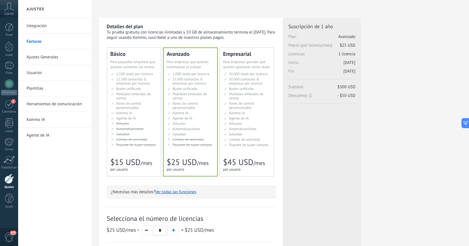
click at [68, 30] on link "Integración" at bounding box center [57, 26] width 60 height 16
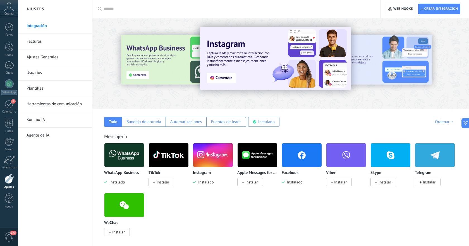
click at [57, 54] on link "Ajustes Generales" at bounding box center [57, 57] width 60 height 16
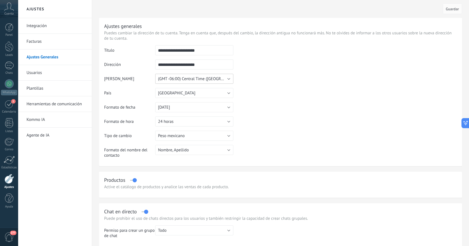
click at [198, 80] on span "(GMT -06:00) Central Time (US & Canada)" at bounding box center [223, 78] width 130 height 5
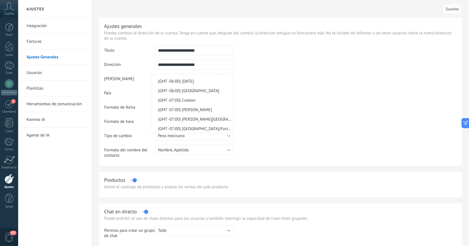
scroll to position [3717, 0]
click at [195, 47] on span "(GMT -06:00) Monterrey" at bounding box center [192, 44] width 80 height 5
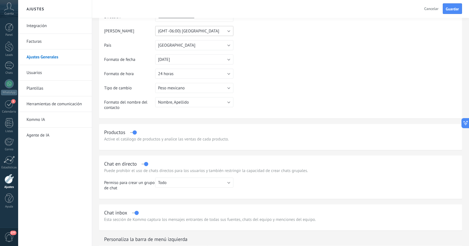
scroll to position [48, 0]
click at [449, 12] on button "Guardar" at bounding box center [452, 8] width 19 height 11
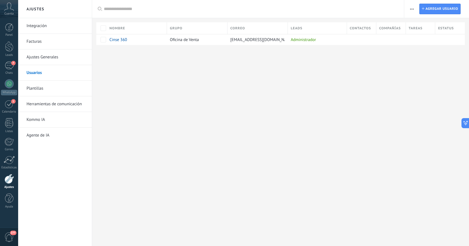
click at [48, 91] on link "Plantillas" at bounding box center [57, 89] width 60 height 16
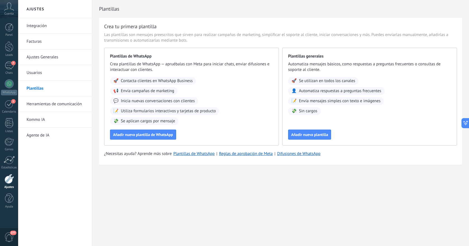
click at [45, 105] on link "Herramientas de comunicación" at bounding box center [57, 104] width 60 height 16
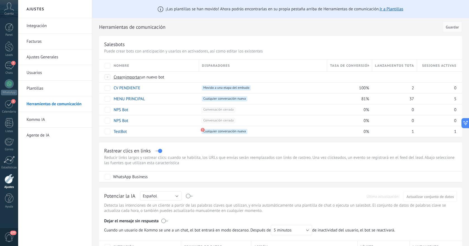
click at [42, 116] on link "Kommo IA" at bounding box center [57, 120] width 60 height 16
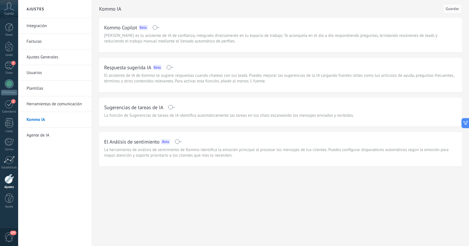
click at [44, 129] on link "Agente de IA" at bounding box center [57, 136] width 60 height 16
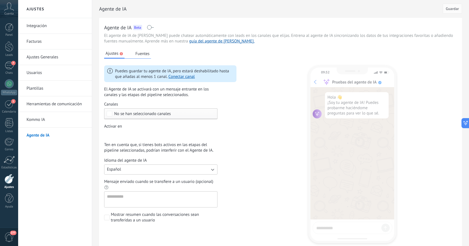
click at [63, 29] on link "Integración" at bounding box center [57, 26] width 60 height 16
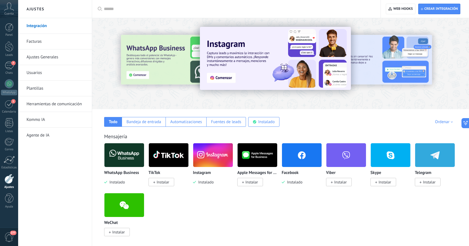
click at [57, 39] on link "Facturas" at bounding box center [57, 42] width 60 height 16
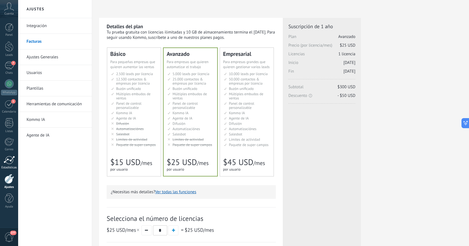
click at [9, 160] on div at bounding box center [9, 160] width 11 height 8
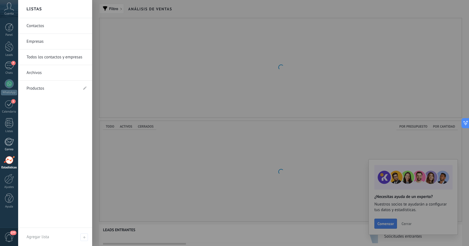
click at [9, 141] on div at bounding box center [8, 142] width 9 height 8
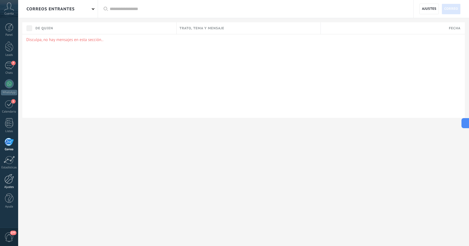
click at [8, 183] on div at bounding box center [8, 179] width 9 height 10
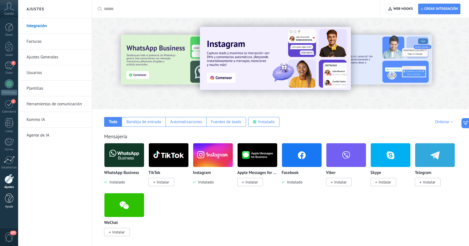
click at [6, 202] on div at bounding box center [9, 198] width 8 height 10
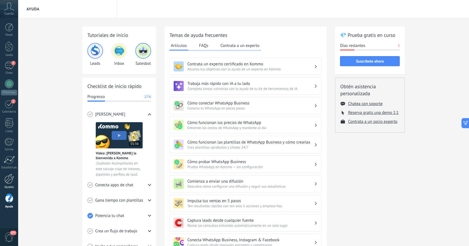
click at [9, 180] on div at bounding box center [8, 179] width 9 height 10
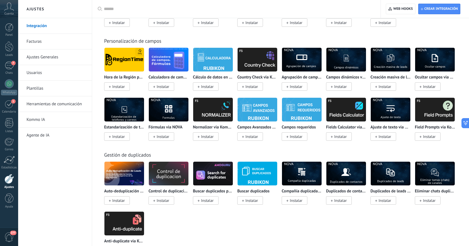
scroll to position [1862, 0]
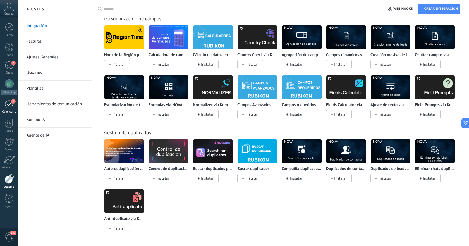
click at [9, 106] on div "1" at bounding box center [9, 104] width 9 height 9
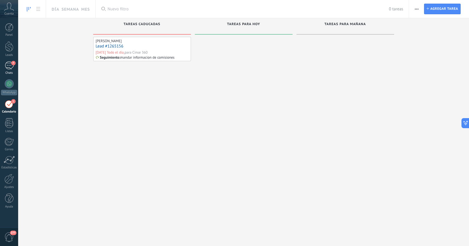
click at [16, 72] on div "Chats" at bounding box center [9, 73] width 16 height 4
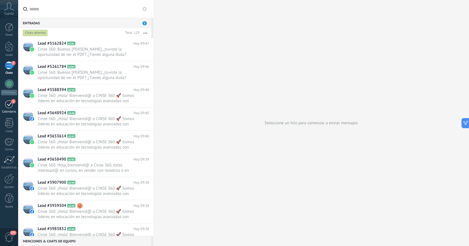
click at [8, 104] on div "1" at bounding box center [9, 104] width 9 height 9
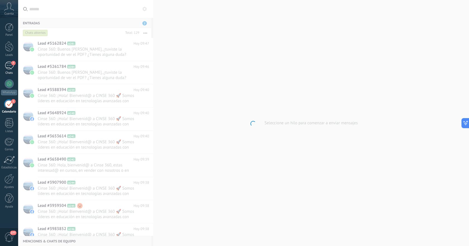
click at [12, 69] on div "7" at bounding box center [9, 65] width 9 height 8
